Goal: Task Accomplishment & Management: Use online tool/utility

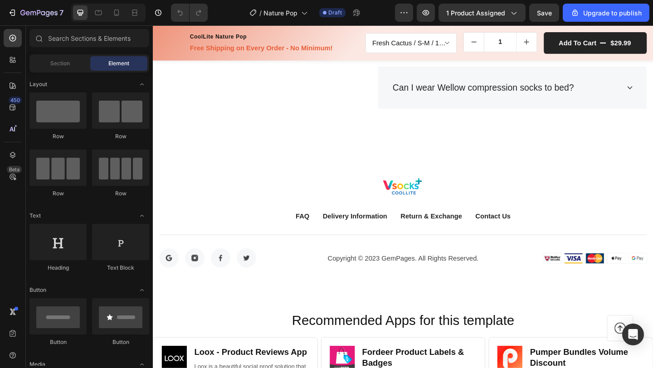
scroll to position [2133, 0]
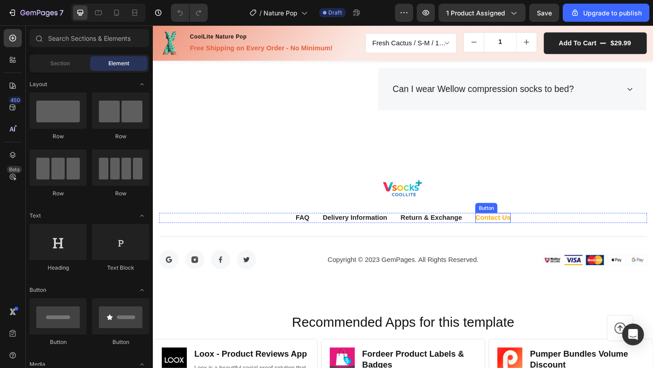
click at [519, 237] on div "Contact Us" at bounding box center [522, 234] width 38 height 11
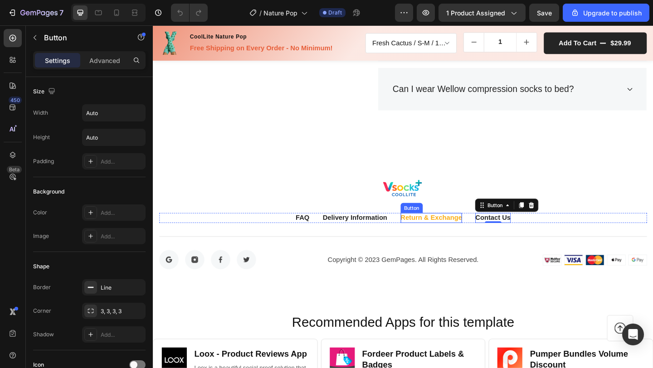
click at [427, 232] on div "Return & Exchange" at bounding box center [455, 234] width 67 height 11
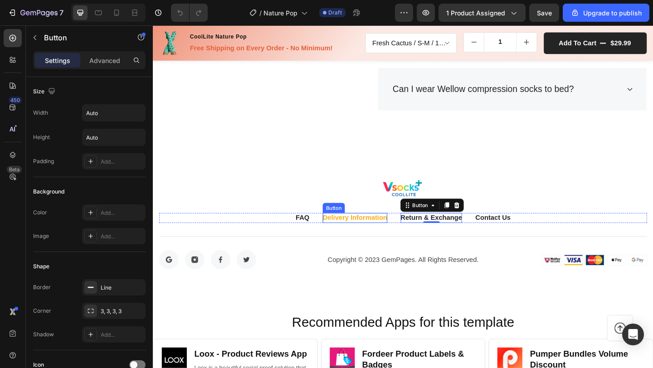
click at [384, 237] on div "Delivery Information" at bounding box center [372, 234] width 70 height 11
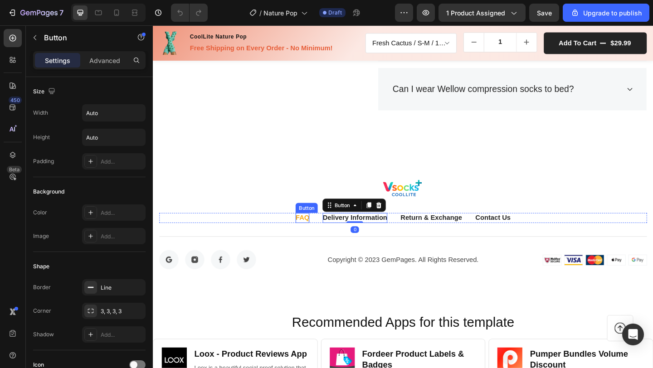
click at [316, 234] on div "FAQ" at bounding box center [315, 234] width 15 height 11
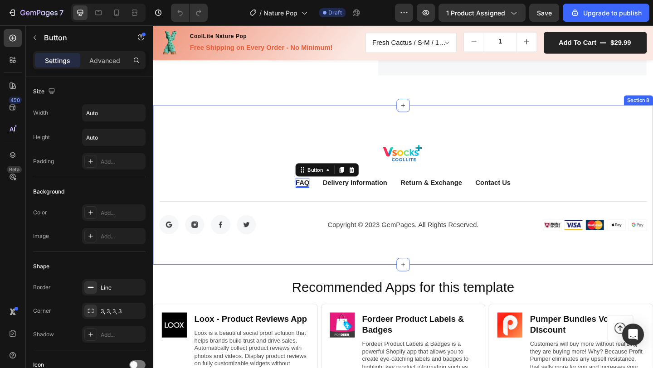
scroll to position [2175, 0]
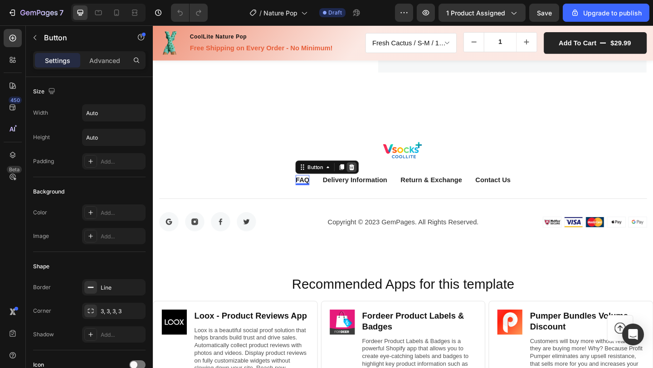
click at [367, 180] on icon at bounding box center [369, 179] width 6 height 6
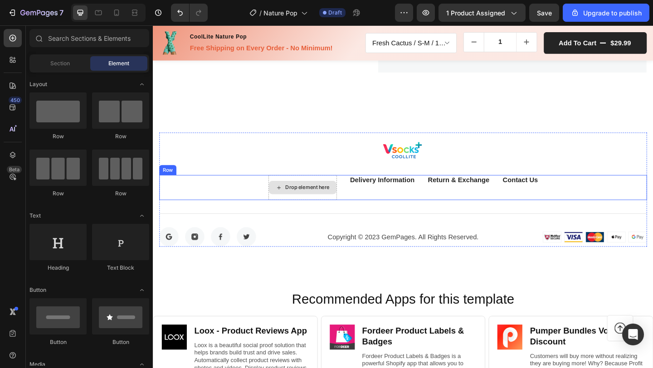
click at [341, 212] on div "Drop element here" at bounding box center [315, 201] width 74 height 27
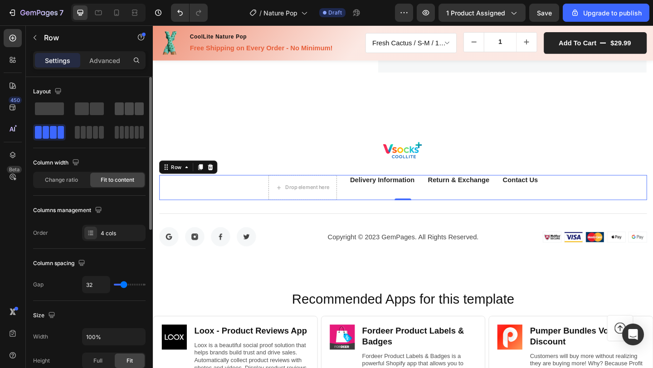
drag, startPoint x: 132, startPoint y: 104, endPoint x: 6, endPoint y: 137, distance: 129.8
click at [132, 104] on span at bounding box center [129, 108] width 9 height 13
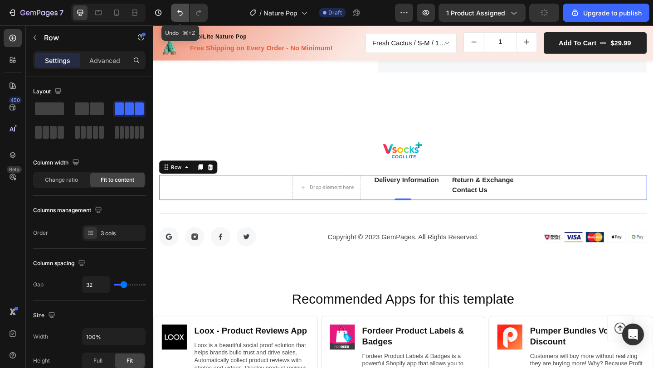
drag, startPoint x: 179, startPoint y: 12, endPoint x: 78, endPoint y: 117, distance: 145.9
click at [179, 12] on icon "Undo/Redo" at bounding box center [179, 13] width 5 height 6
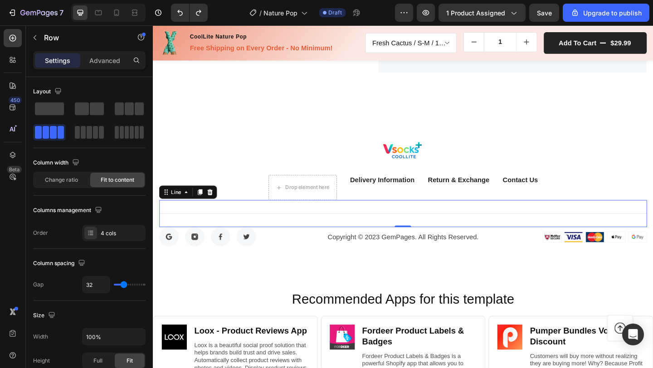
click at [328, 239] on div "Title Line 0" at bounding box center [425, 229] width 531 height 29
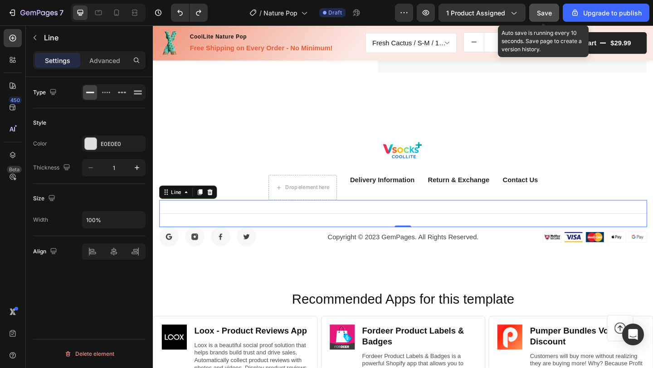
click at [541, 15] on span "Save" at bounding box center [544, 13] width 15 height 8
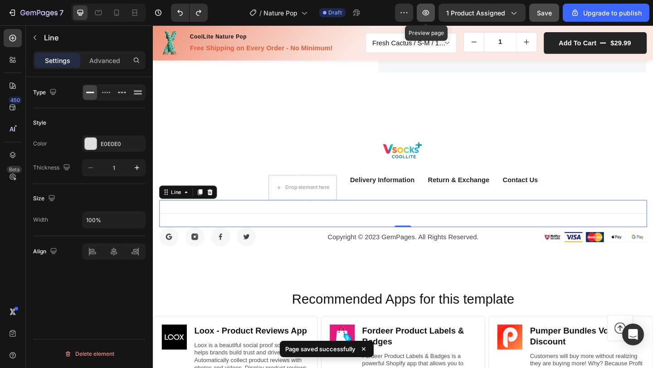
click at [434, 12] on button "button" at bounding box center [426, 13] width 18 height 18
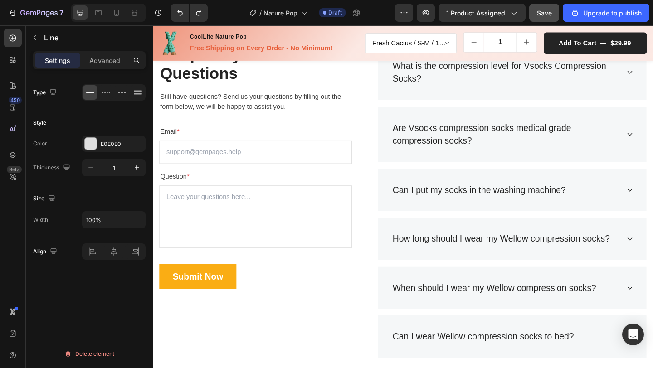
scroll to position [1865, 0]
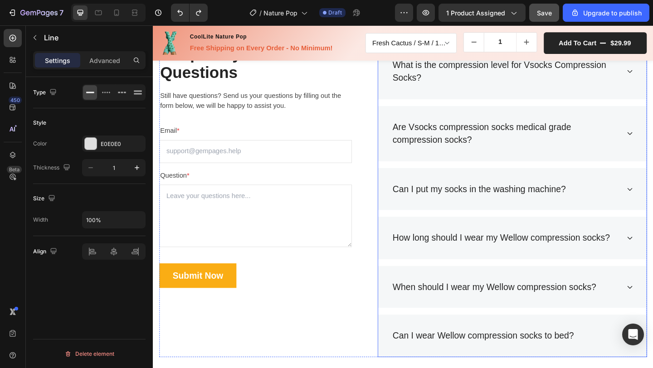
click at [559, 258] on p "How long should I wear my Wellow compression socks?" at bounding box center [532, 256] width 236 height 15
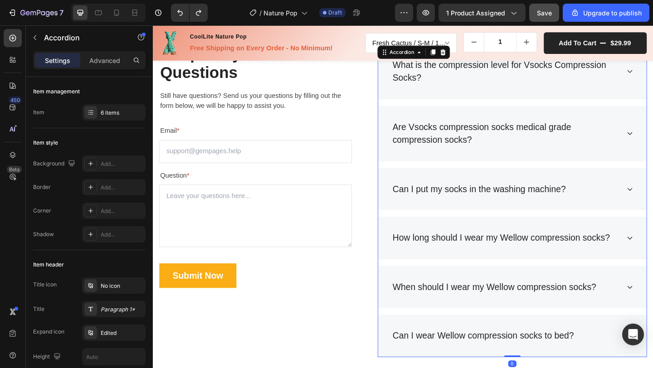
click at [536, 259] on p "How long should I wear my Wellow compression socks?" at bounding box center [532, 256] width 236 height 15
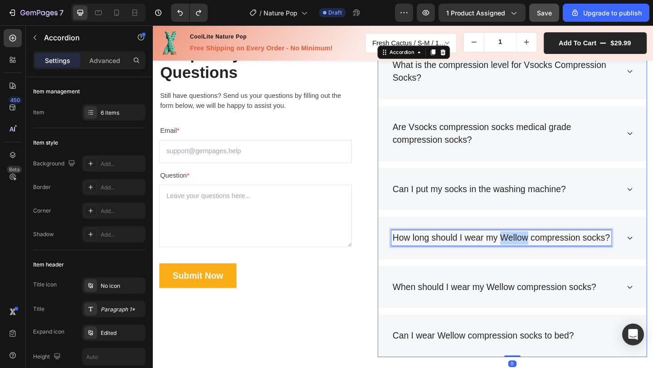
click at [536, 259] on p "How long should I wear my Wellow compression socks?" at bounding box center [532, 256] width 236 height 15
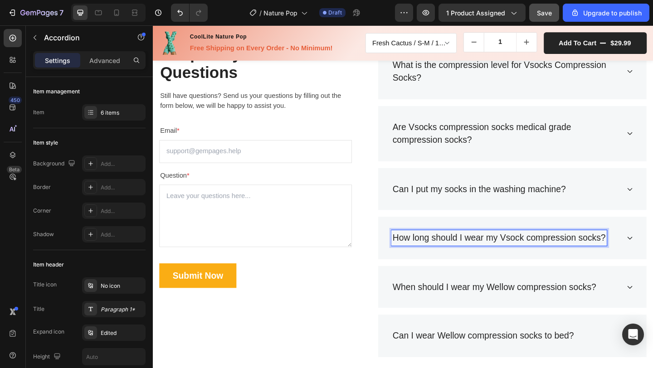
click at [540, 308] on p "When should I wear my Wellow compression socks?" at bounding box center [525, 310] width 222 height 15
click at [521, 309] on p "When should I wear my Wellow compression socks?" at bounding box center [525, 310] width 222 height 15
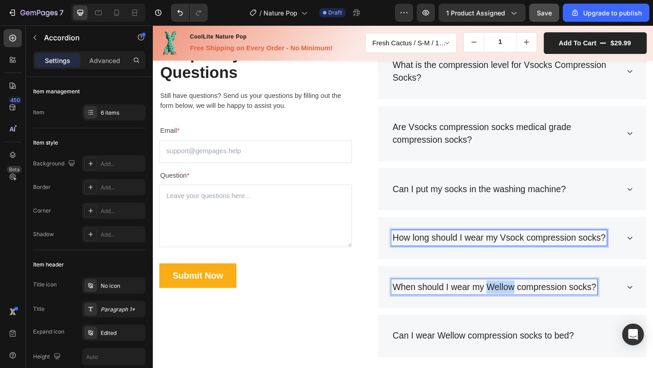
click at [521, 309] on p "When should I wear my Wellow compression socks?" at bounding box center [525, 310] width 222 height 15
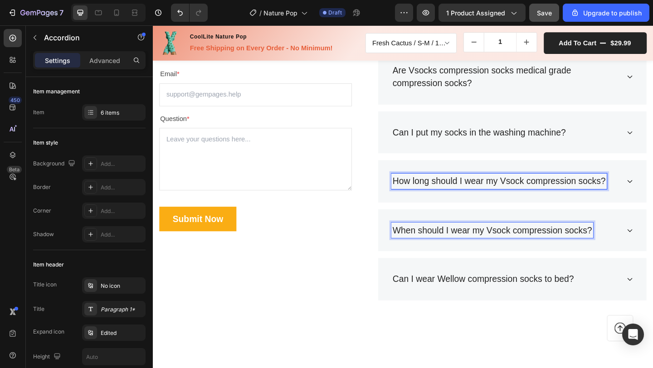
scroll to position [1928, 0]
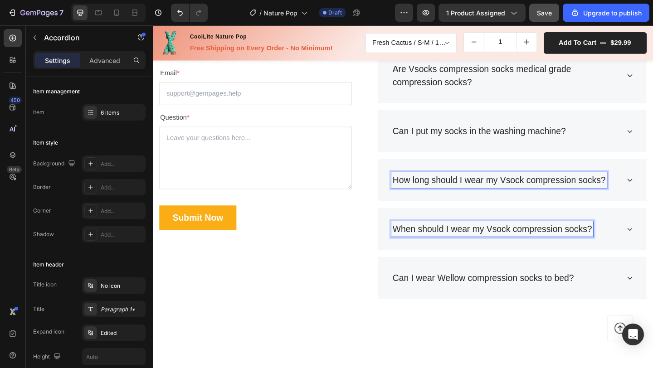
click at [525, 299] on p "Can I wear Wellow compression socks to bed?" at bounding box center [512, 300] width 197 height 15
click at [471, 297] on p "Can I wear Wellow compression socks to bed?" at bounding box center [512, 300] width 197 height 15
click at [479, 340] on div "Frequently Asked Questions Heading Still have questions? Send us your questions…" at bounding box center [425, 153] width 544 height 406
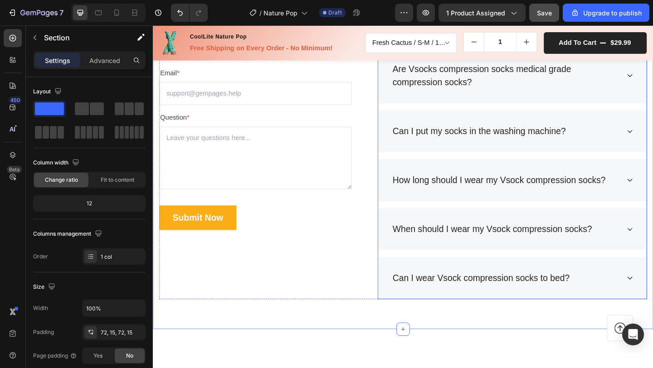
click at [485, 307] on div "Can I wear Vsock compression socks to bed?" at bounding box center [509, 300] width 195 height 17
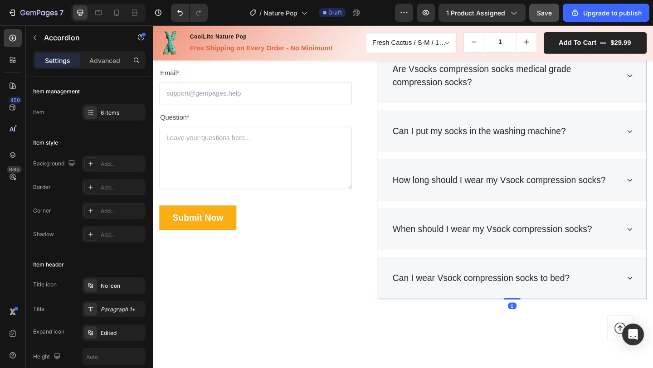
click at [485, 307] on div "Can I wear Vsock compression socks to bed?" at bounding box center [509, 300] width 195 height 17
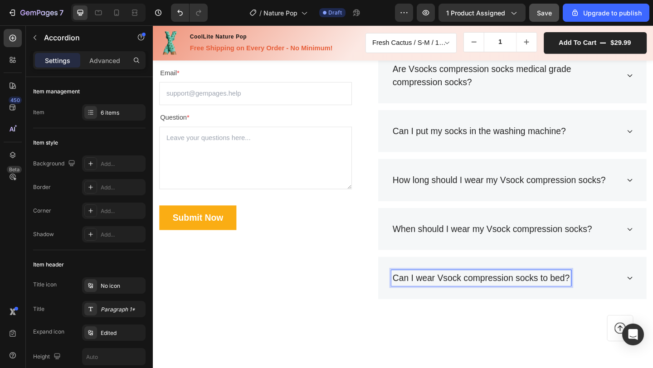
click at [552, 186] on div "How long should I wear my Vsock compression socks?" at bounding box center [529, 193] width 234 height 17
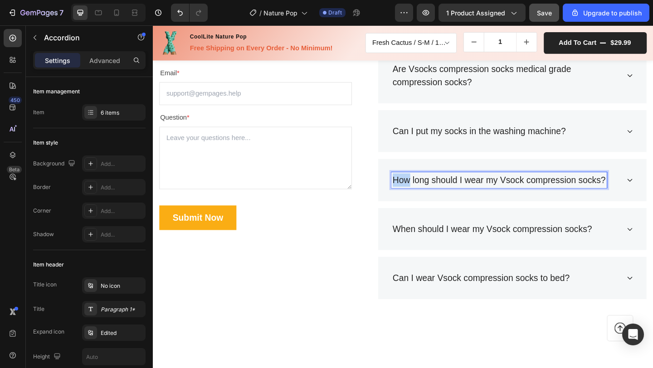
click at [552, 186] on div "How long should I wear my Vsock compression socks?" at bounding box center [529, 193] width 234 height 17
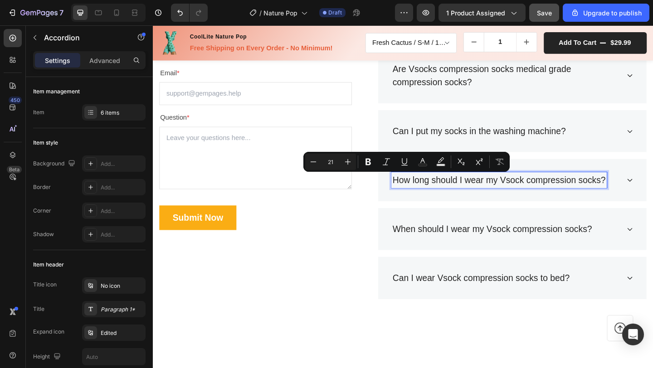
click at [551, 193] on p "How long should I wear my Vsock compression socks?" at bounding box center [530, 193] width 232 height 15
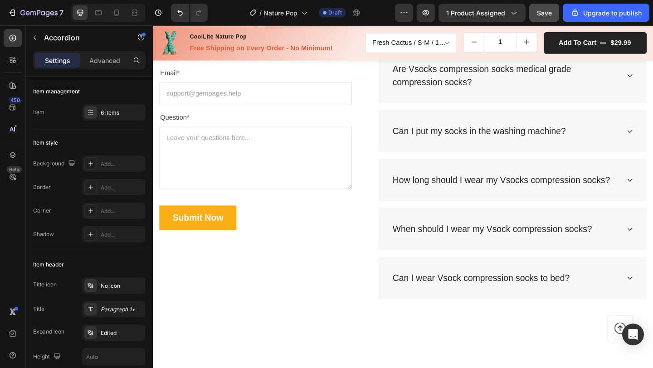
click at [549, 220] on div "What is the compression level for Vsocks Compression Socks? Are Vsocks compress…" at bounding box center [543, 152] width 293 height 341
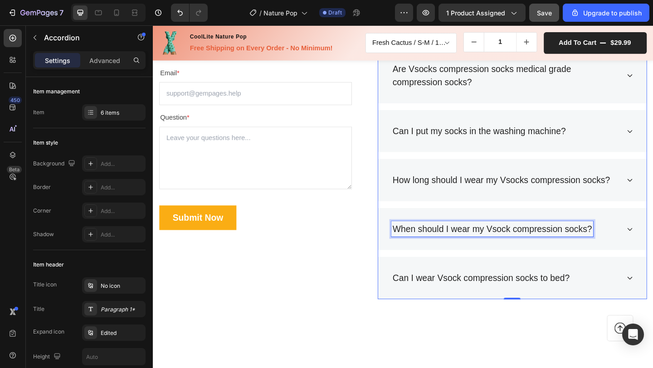
click at [520, 246] on p "When should I wear my Vsock compression socks?" at bounding box center [522, 247] width 217 height 15
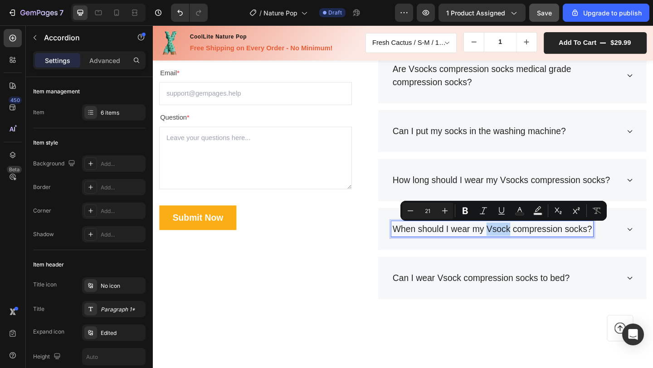
click at [539, 249] on p "When should I wear my Vsock compression socks?" at bounding box center [522, 247] width 217 height 15
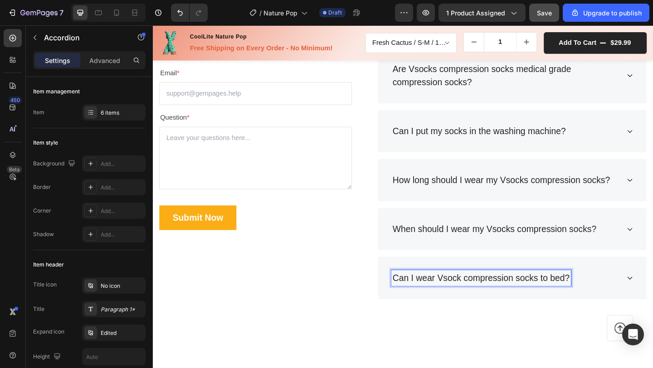
click at [497, 298] on p "Can I wear Vsock compression socks to bed?" at bounding box center [510, 300] width 193 height 15
click at [485, 303] on p "Can I wear Vsock compression socks to bed?" at bounding box center [510, 300] width 193 height 15
click at [358, 262] on div "Frequently Asked Questions Heading Still have questions? Send us your questions…" at bounding box center [264, 152] width 209 height 341
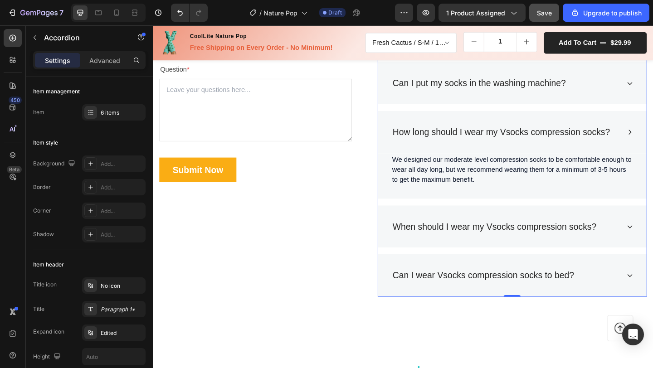
scroll to position [1983, 0]
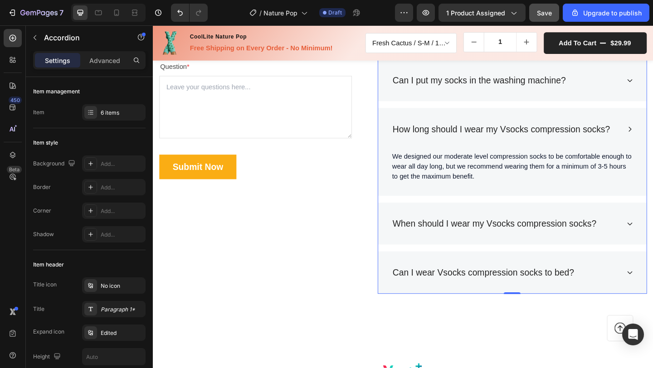
click at [653, 248] on div "When should I wear my Vsocks compression socks?" at bounding box center [544, 241] width 292 height 46
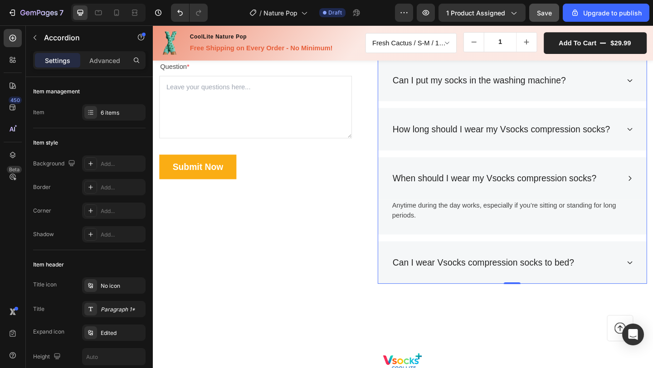
click at [653, 283] on div "Can I wear Vsocks compression socks to bed?" at bounding box center [544, 283] width 292 height 46
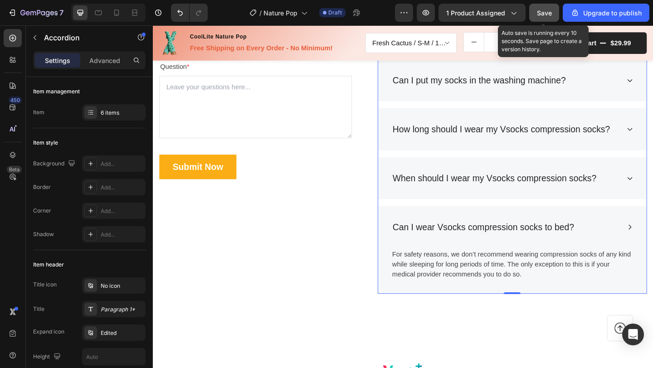
click at [543, 12] on span "Save" at bounding box center [544, 13] width 15 height 8
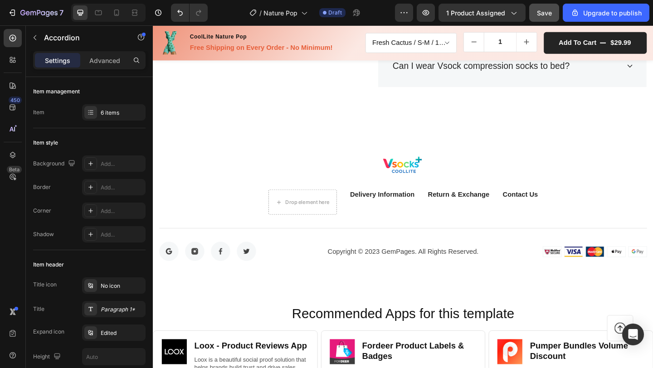
scroll to position [2157, 0]
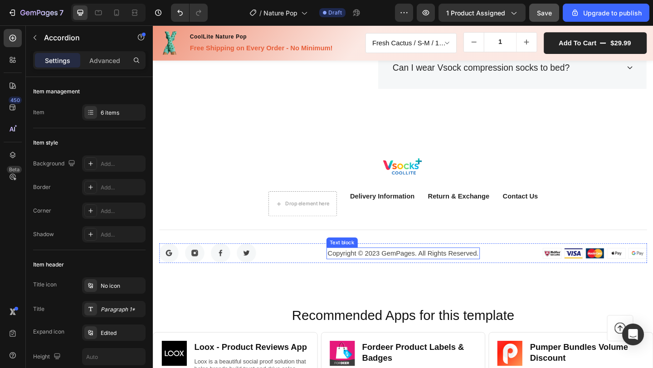
click at [431, 279] on p "Copyright © 2023 GemPages. All Rights Reserved." at bounding box center [425, 273] width 166 height 11
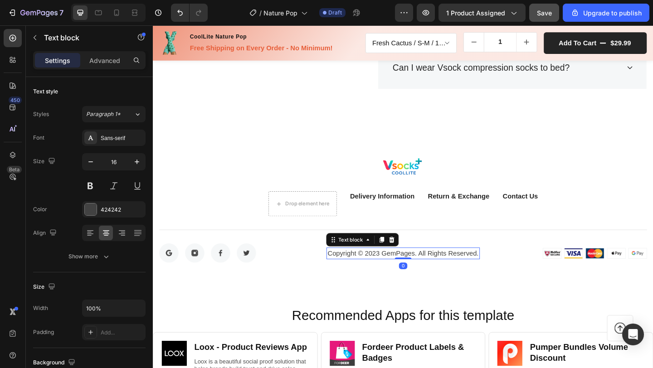
click at [433, 274] on p "Copyright © 2023 GemPages. All Rights Reserved." at bounding box center [425, 273] width 166 height 11
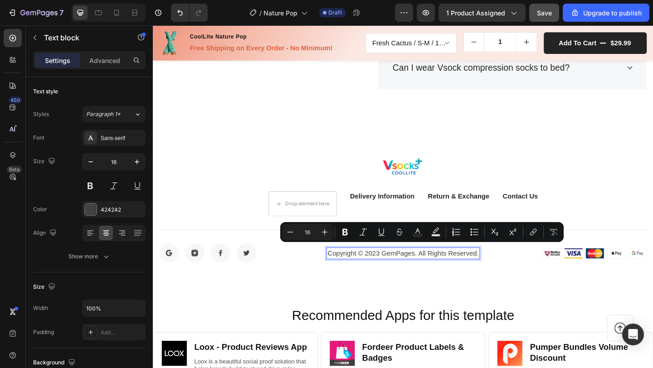
scroll to position [2162, 0]
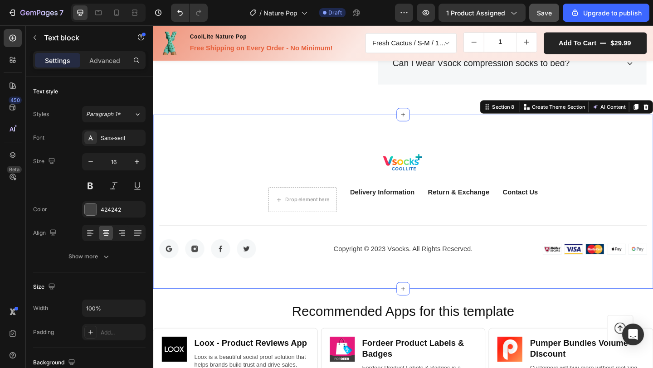
click at [454, 297] on div "Image Drop element here Delivery Information Button Return & Exchange Button Co…" at bounding box center [425, 217] width 544 height 190
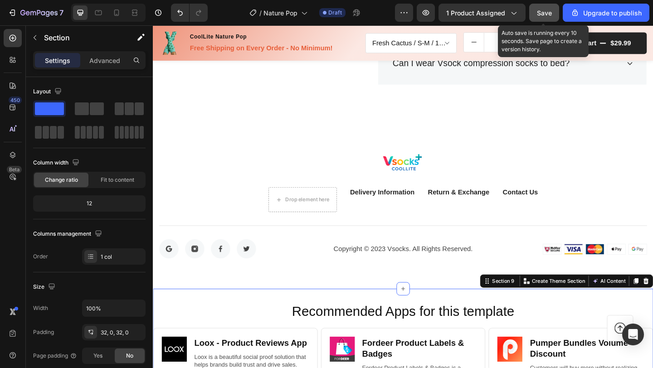
click at [551, 6] on button "Save" at bounding box center [544, 13] width 30 height 18
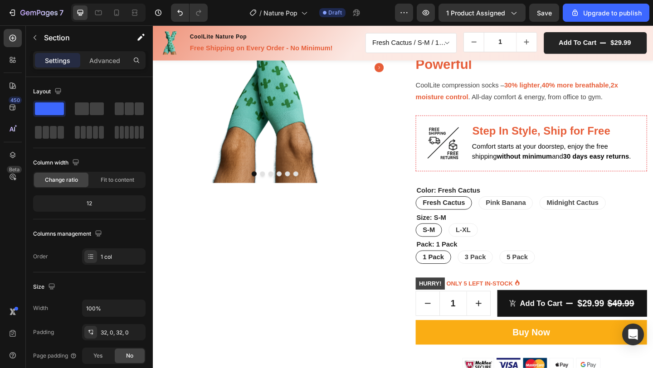
scroll to position [144, 0]
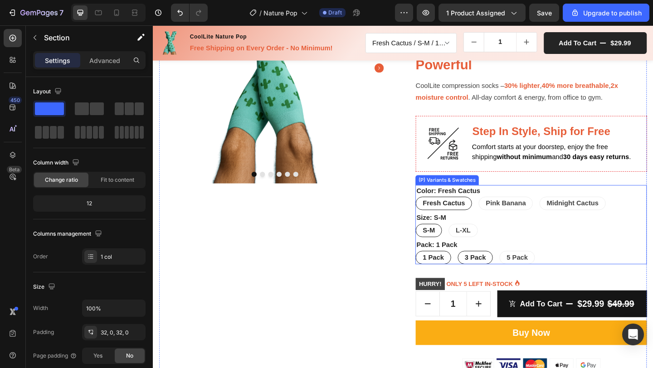
click at [509, 279] on span "3 Pack" at bounding box center [503, 278] width 23 height 8
click at [484, 271] on input "3 Pack 3 Pack 3 Pack" at bounding box center [484, 270] width 0 height 0
radio input "true"
select select "581641817523618796"
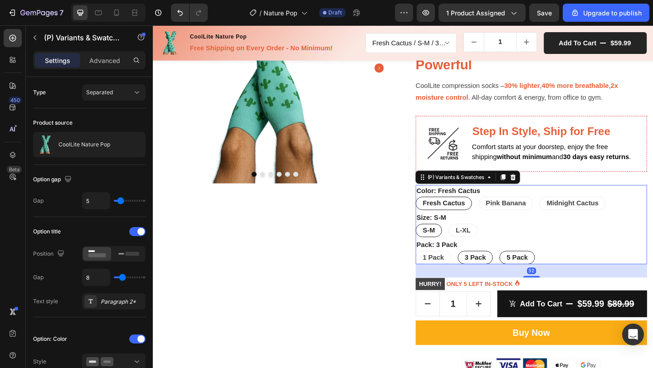
click at [531, 276] on div "5 Pack" at bounding box center [549, 278] width 38 height 18
click at [530, 271] on input "5 Pack 5 Pack 5 Pack" at bounding box center [529, 270] width 0 height 0
radio input "true"
select select "581641817523684332"
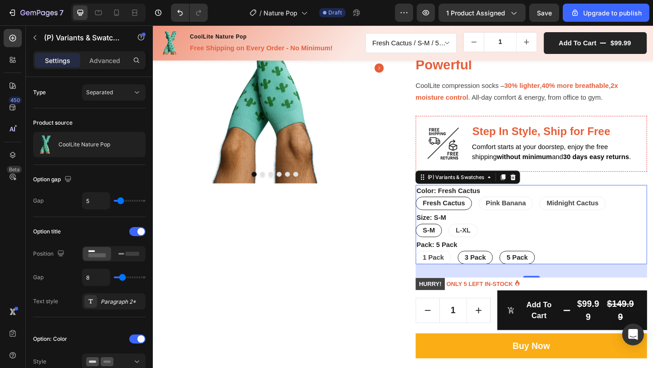
click at [513, 275] on div "3 Pack" at bounding box center [504, 278] width 38 height 18
click at [484, 271] on input "3 Pack 3 Pack 3 Pack" at bounding box center [484, 270] width 0 height 0
radio input "true"
select select "581641817523618796"
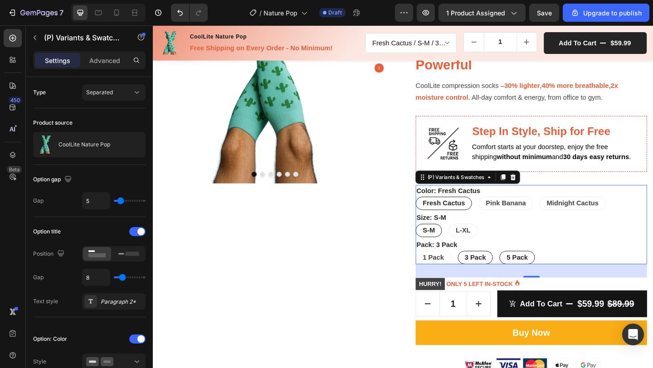
click at [537, 276] on span "5 Pack" at bounding box center [548, 278] width 23 height 8
click at [530, 271] on input "5 Pack 5 Pack 5 Pack" at bounding box center [529, 270] width 0 height 0
radio input "true"
select select "581641817523684332"
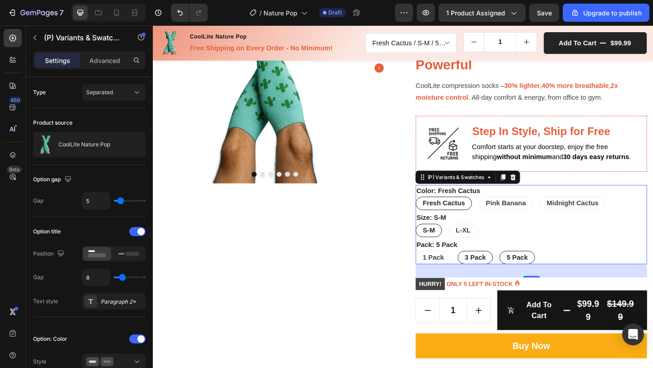
click at [507, 276] on span "3 Pack" at bounding box center [503, 278] width 23 height 8
click at [484, 271] on input "3 Pack 3 Pack 3 Pack" at bounding box center [484, 270] width 0 height 0
radio input "true"
select select "581641817523618796"
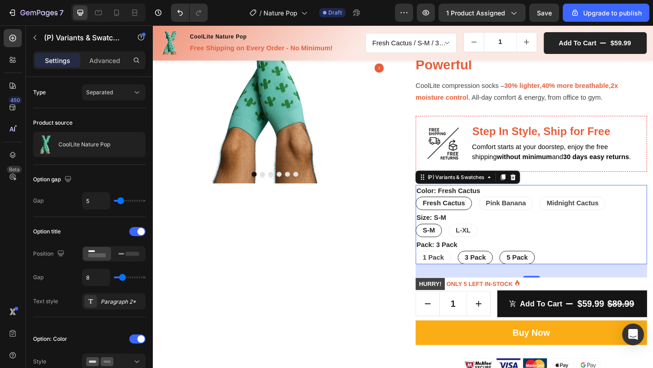
click at [538, 273] on div "5 Pack" at bounding box center [549, 278] width 38 height 18
click at [530, 271] on input "5 Pack 5 Pack 5 Pack" at bounding box center [529, 270] width 0 height 0
radio input "true"
select select "581641817523684332"
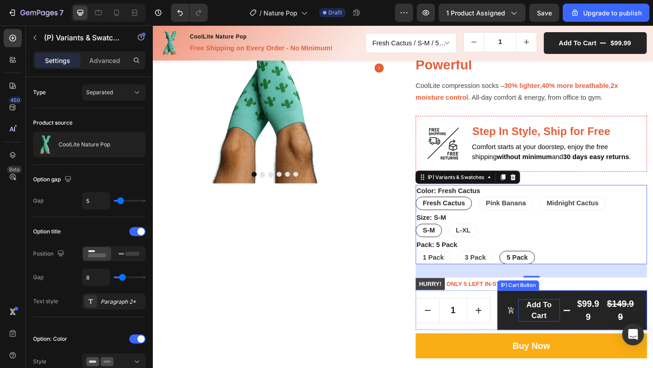
click at [576, 332] on div "Add to cart" at bounding box center [573, 335] width 46 height 24
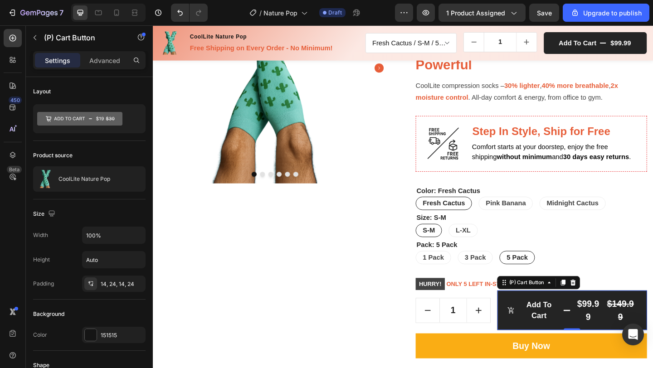
click at [653, 319] on button "Add to cart $99.99 $149.99" at bounding box center [608, 335] width 163 height 43
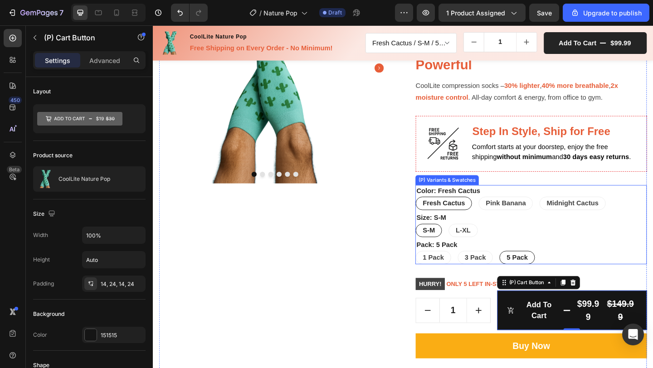
click at [653, 282] on div "1 Pack 1 Pack 1 Pack 3 Pack 3 Pack 3 Pack 5 Pack 5 Pack 5 Pack" at bounding box center [564, 278] width 252 height 15
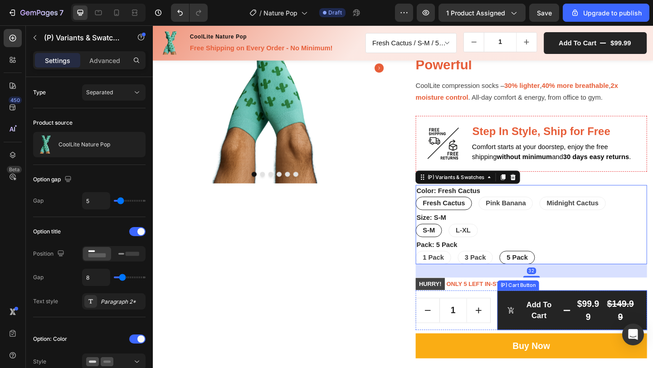
click at [653, 322] on button "Add to cart $99.99 $149.99" at bounding box center [608, 335] width 163 height 43
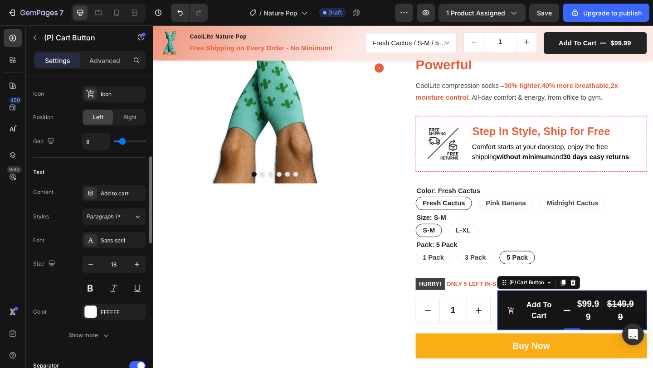
scroll to position [393, 0]
click at [93, 264] on icon "button" at bounding box center [90, 264] width 9 height 9
type input "17"
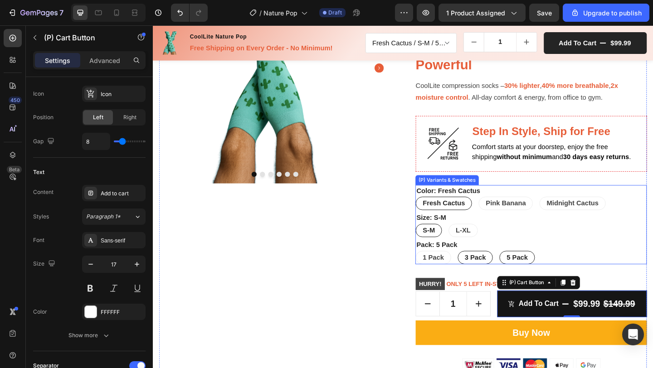
click at [504, 276] on span "3 Pack" at bounding box center [503, 278] width 23 height 8
click at [484, 271] on input "3 Pack 3 Pack 3 Pack" at bounding box center [484, 270] width 0 height 0
radio input "true"
select select "581641817523618796"
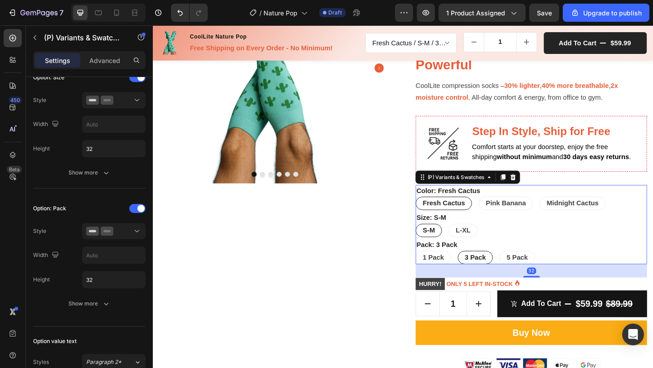
scroll to position [0, 0]
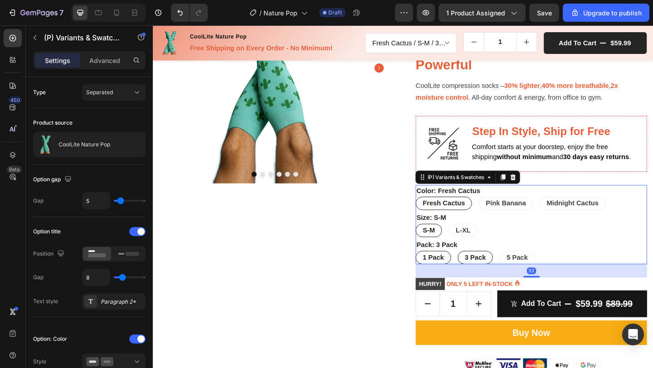
click at [463, 281] on span "1 Pack" at bounding box center [457, 278] width 23 height 8
click at [438, 271] on input "1 Pack 1 Pack 1 Pack" at bounding box center [438, 270] width 0 height 0
radio input "true"
select select "581482051989406545"
click at [510, 280] on span "3 Pack" at bounding box center [503, 278] width 23 height 8
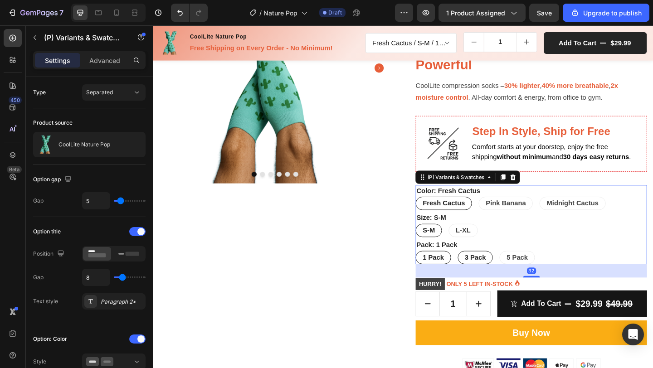
click at [484, 271] on input "3 Pack 3 Pack 3 Pack" at bounding box center [484, 270] width 0 height 0
radio input "true"
select select "581641817523618796"
click at [537, 278] on span "5 Pack" at bounding box center [548, 278] width 23 height 8
click at [530, 271] on input "5 Pack 5 Pack 5 Pack" at bounding box center [529, 270] width 0 height 0
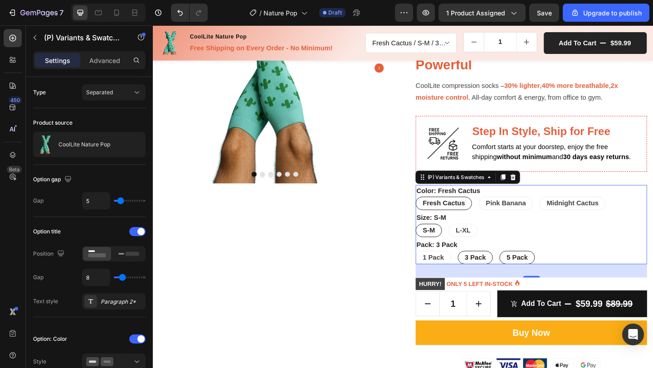
radio input "true"
select select "581641817523684332"
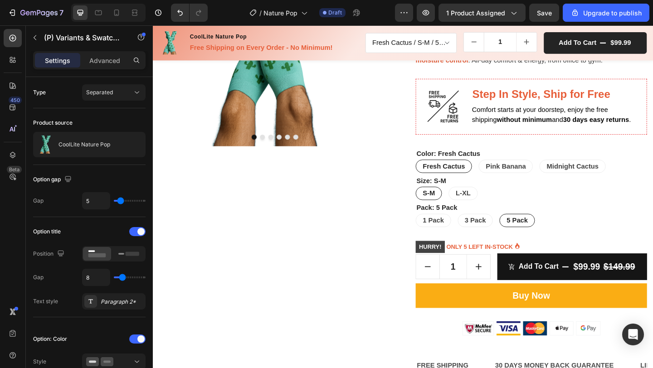
scroll to position [184, 0]
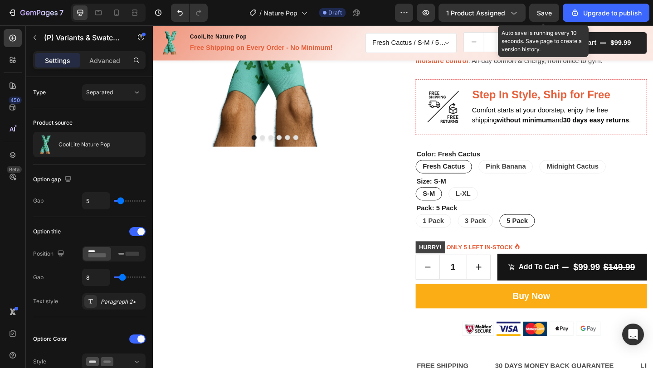
click at [538, 13] on span "Save" at bounding box center [544, 13] width 15 height 8
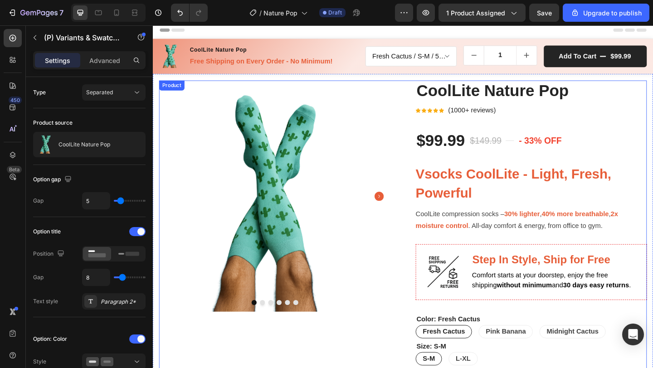
scroll to position [0, 0]
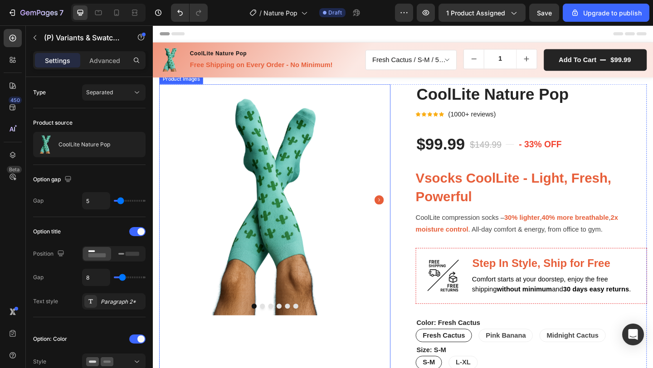
click at [271, 328] on button "Dot" at bounding box center [271, 330] width 5 height 5
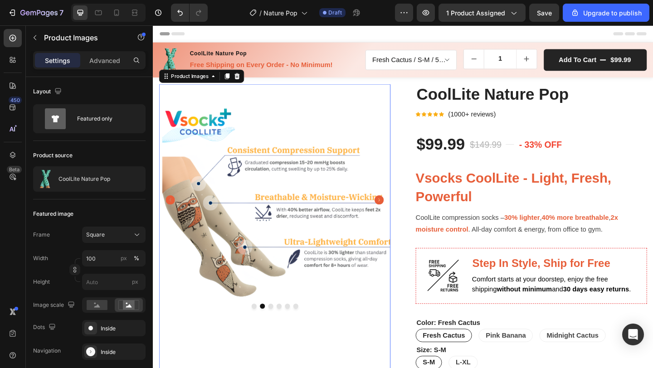
click at [280, 328] on button "Dot" at bounding box center [280, 330] width 5 height 5
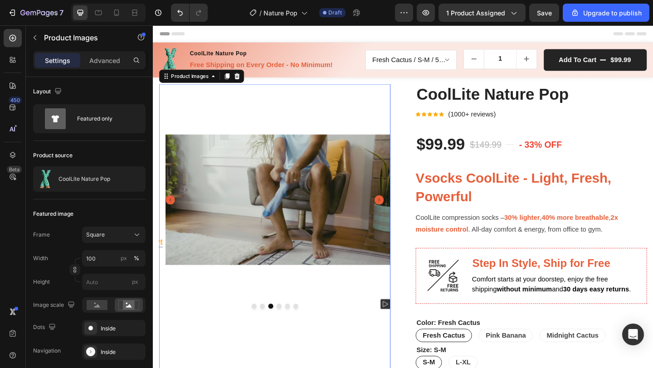
click at [289, 328] on button "Dot" at bounding box center [289, 330] width 5 height 5
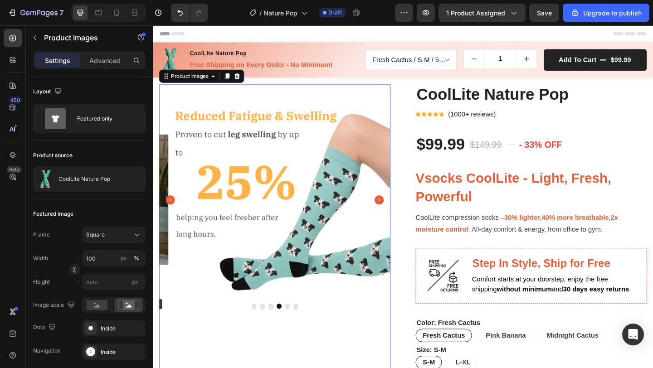
click at [297, 328] on button "Dot" at bounding box center [299, 330] width 5 height 5
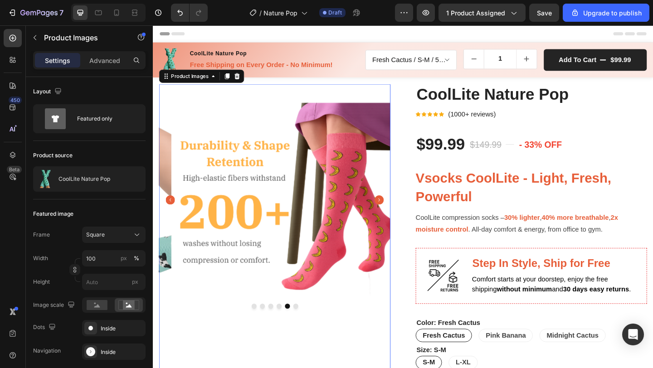
click at [307, 329] on button "Dot" at bounding box center [308, 330] width 5 height 5
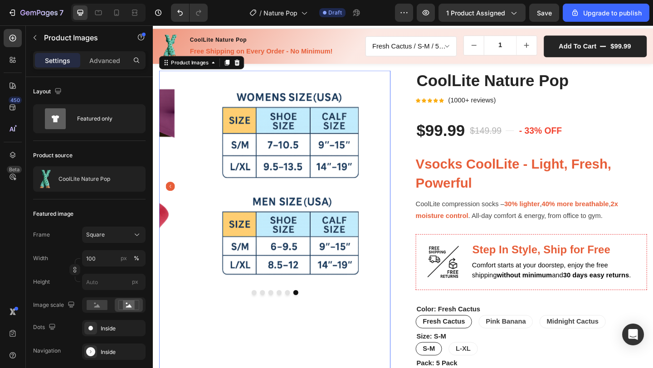
scroll to position [17, 0]
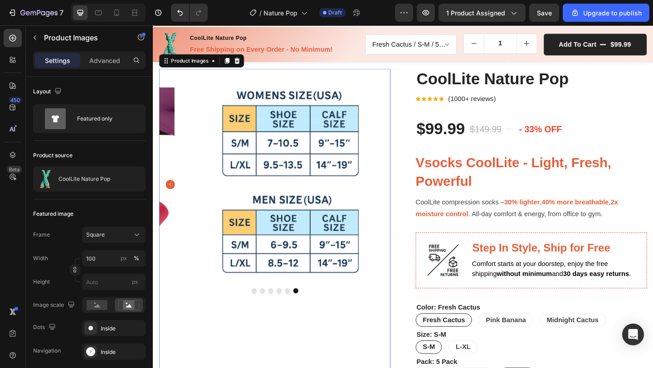
click at [299, 312] on button "Dot" at bounding box center [299, 314] width 5 height 5
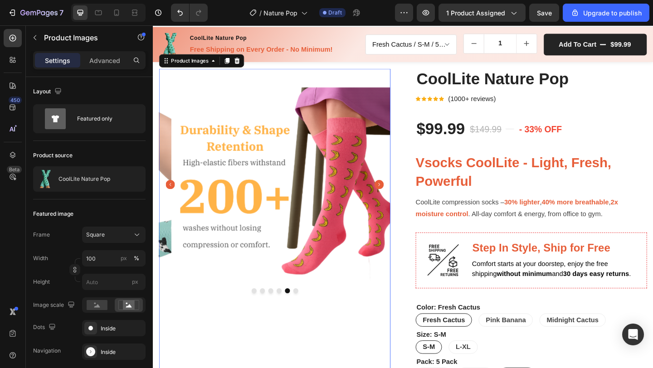
click at [289, 312] on button "Dot" at bounding box center [289, 314] width 5 height 5
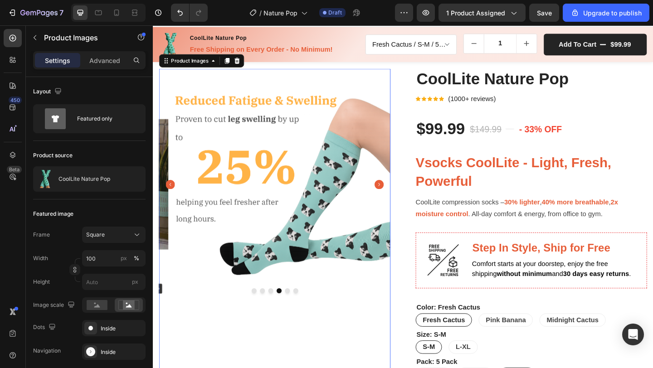
click at [280, 312] on button "Dot" at bounding box center [280, 314] width 5 height 5
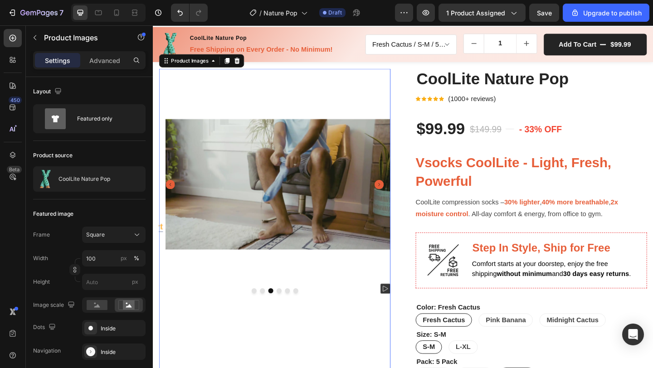
click at [271, 312] on button "Dot" at bounding box center [271, 314] width 5 height 5
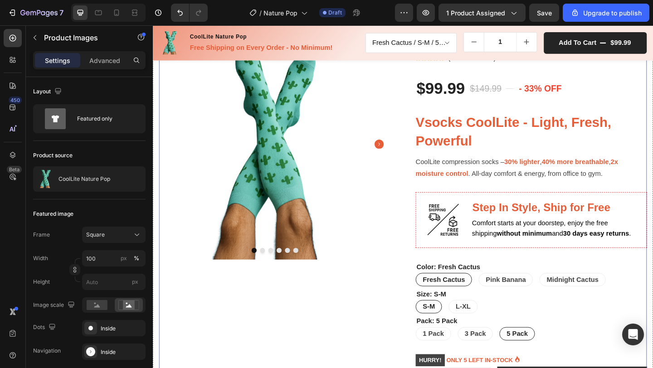
scroll to position [191, 0]
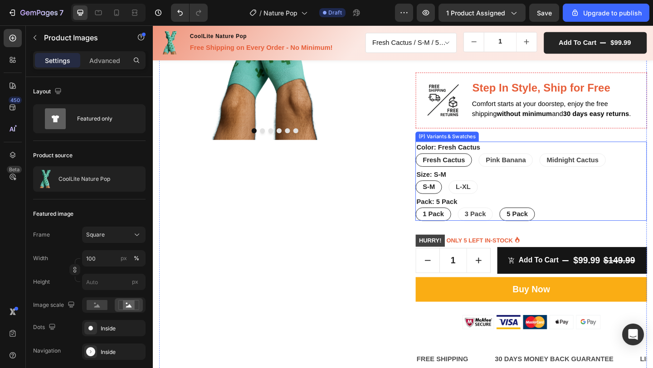
click at [454, 234] on span "1 Pack" at bounding box center [457, 231] width 23 height 8
click at [438, 224] on input "1 Pack 1 Pack 1 Pack" at bounding box center [438, 223] width 0 height 0
radio input "true"
select select "581482051989406545"
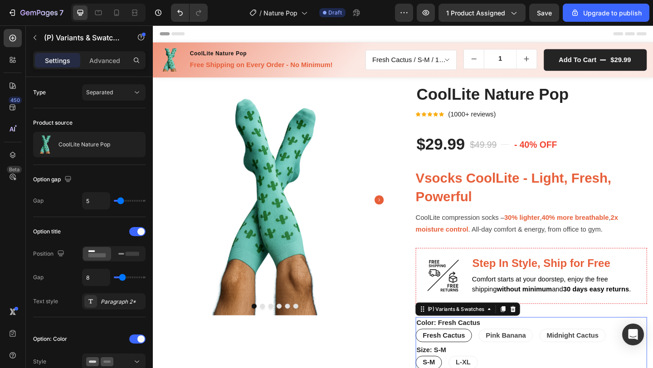
scroll to position [34, 0]
